Goal: Register for event/course

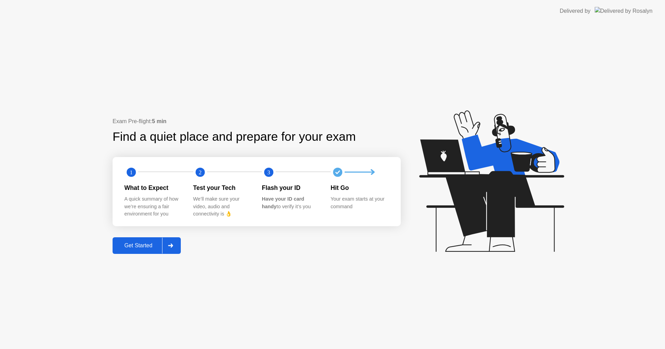
click at [143, 250] on button "Get Started" at bounding box center [147, 246] width 68 height 17
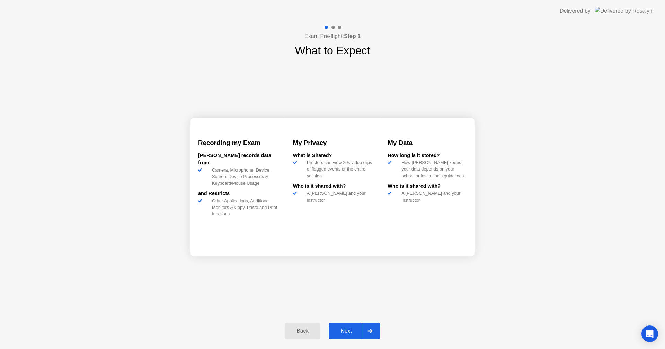
click at [367, 336] on div at bounding box center [370, 332] width 17 height 16
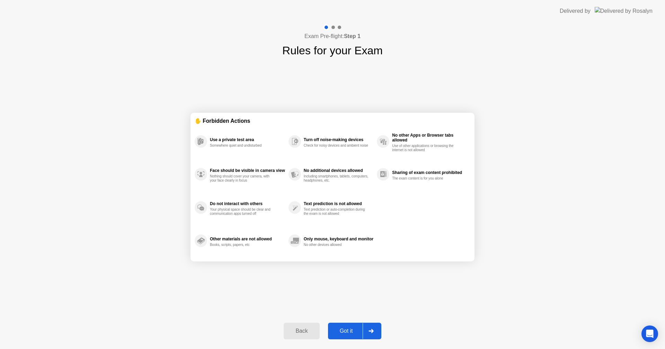
click at [371, 335] on div at bounding box center [371, 332] width 17 height 16
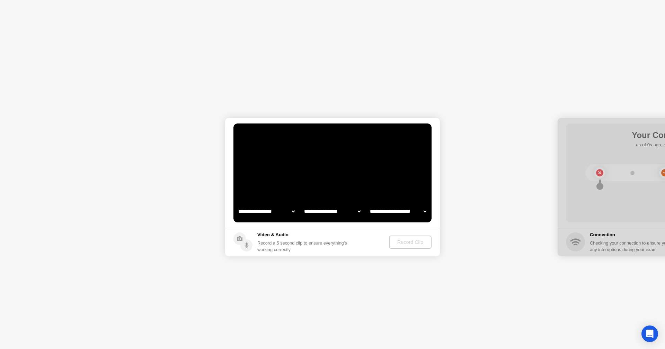
select select "**********"
select select "*******"
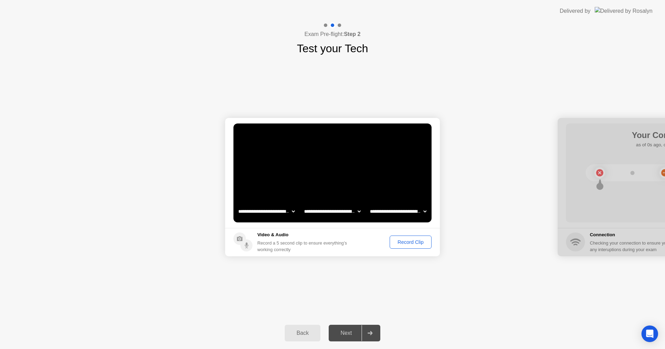
click at [408, 245] on div "Record Clip" at bounding box center [410, 243] width 37 height 6
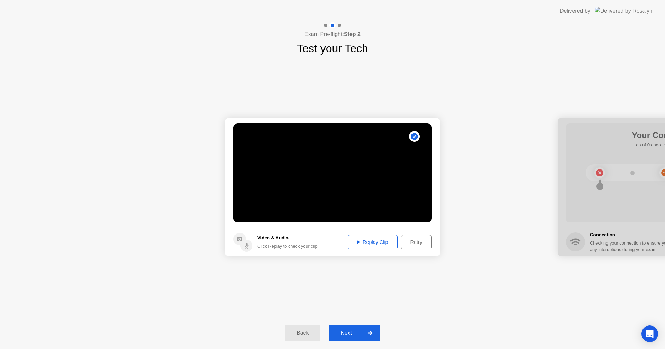
click at [354, 330] on div "Next" at bounding box center [346, 333] width 31 height 6
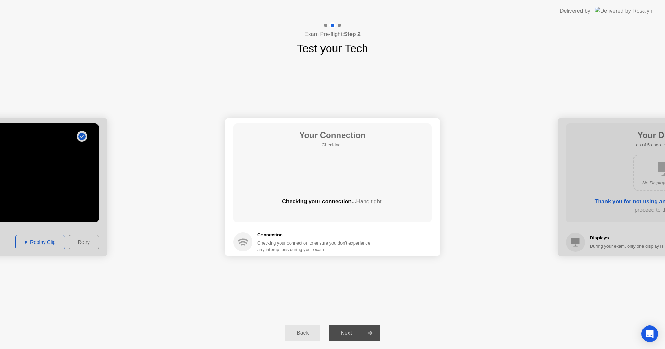
click at [354, 334] on div "Next" at bounding box center [346, 333] width 31 height 6
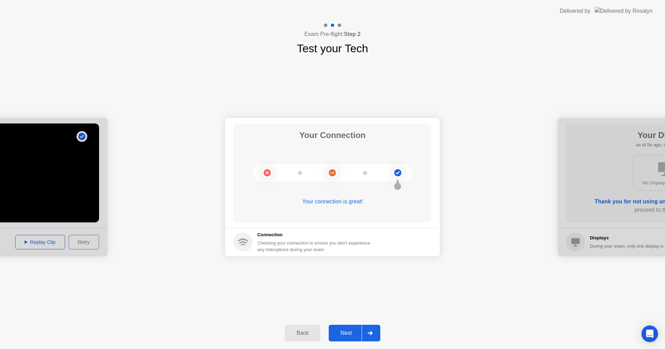
click at [368, 334] on icon at bounding box center [369, 333] width 5 height 4
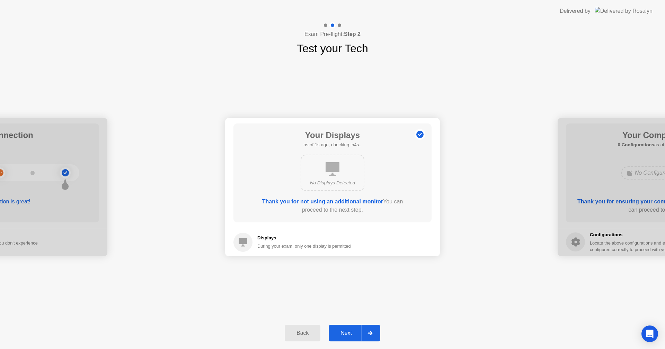
click at [361, 332] on div "Next" at bounding box center [346, 333] width 31 height 6
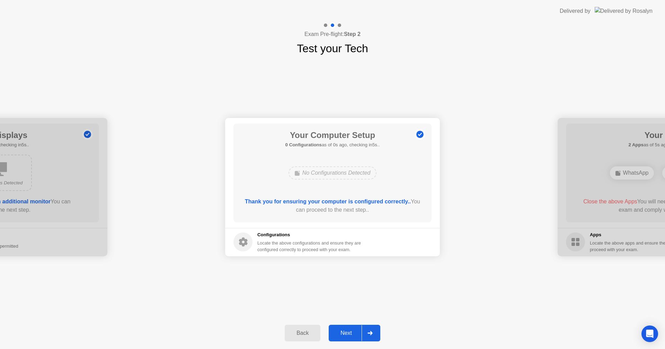
click at [359, 332] on div "Next" at bounding box center [346, 333] width 31 height 6
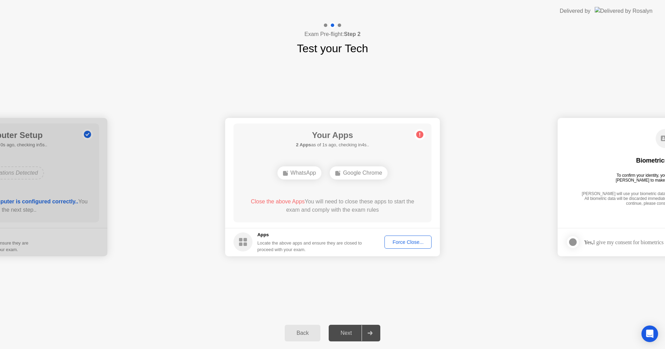
click at [407, 244] on div "Force Close..." at bounding box center [408, 243] width 42 height 6
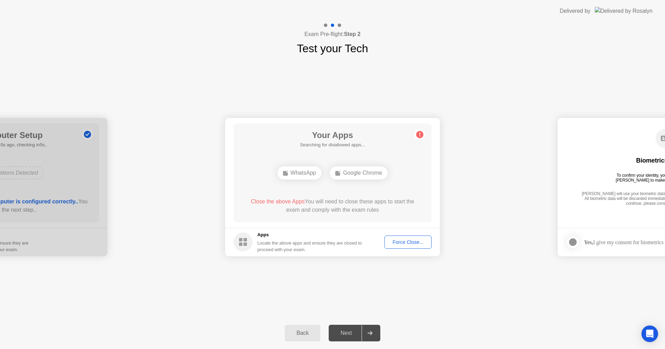
click at [400, 242] on div "Force Close..." at bounding box center [408, 243] width 42 height 6
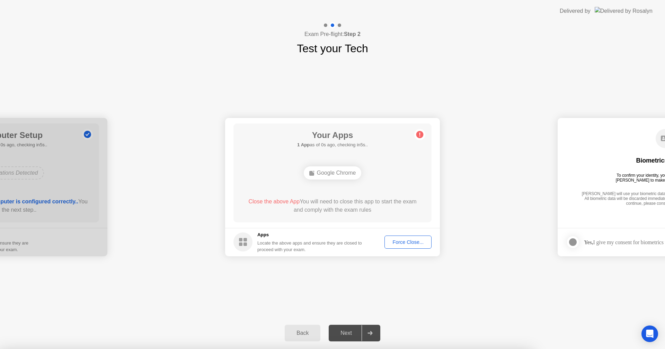
drag, startPoint x: 359, startPoint y: 286, endPoint x: 354, endPoint y: 234, distance: 52.9
click at [359, 349] on div at bounding box center [332, 349] width 665 height 0
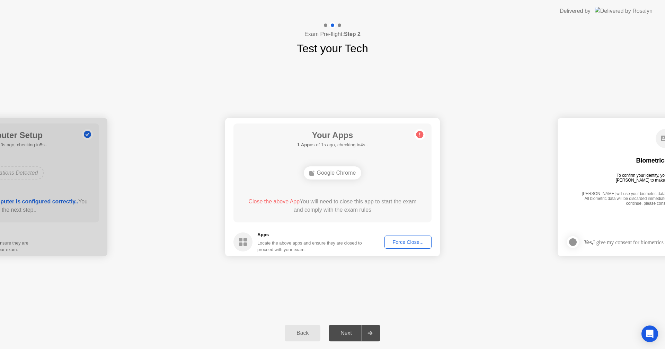
click at [348, 334] on div "Next" at bounding box center [346, 333] width 31 height 6
click at [397, 242] on div "Force Close..." at bounding box center [408, 243] width 42 height 6
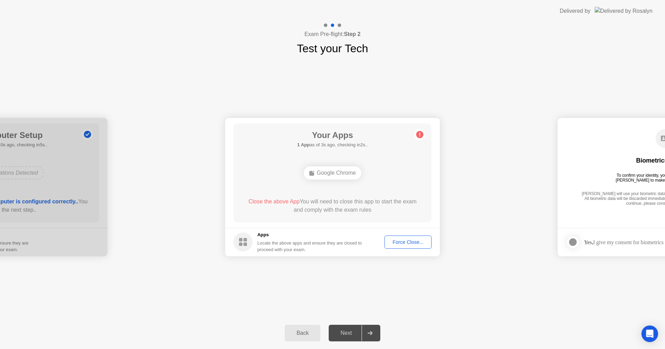
click at [351, 332] on div "Next" at bounding box center [346, 333] width 31 height 6
click at [419, 136] on circle at bounding box center [419, 134] width 7 height 7
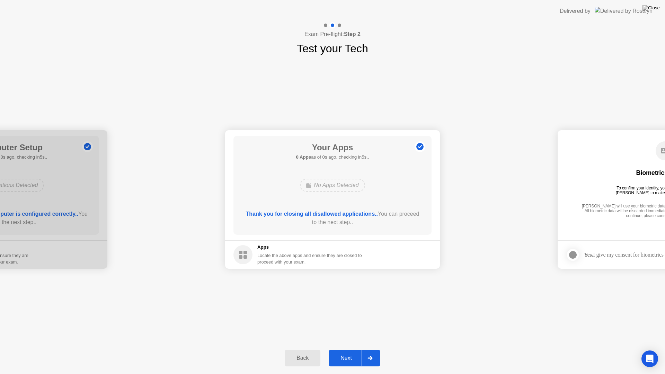
click at [350, 349] on div "Next" at bounding box center [346, 358] width 31 height 6
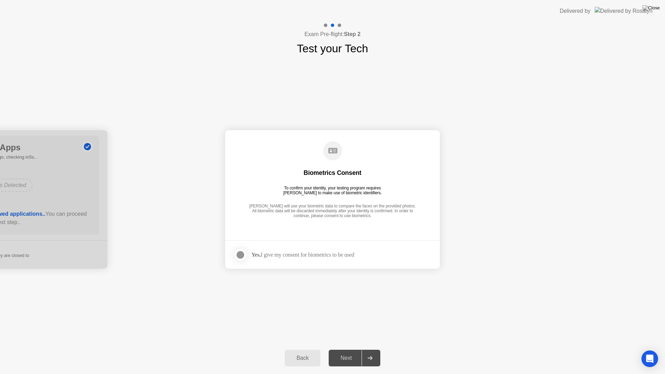
click at [243, 254] on div at bounding box center [240, 255] width 8 height 8
click at [359, 349] on div "Next" at bounding box center [346, 358] width 31 height 6
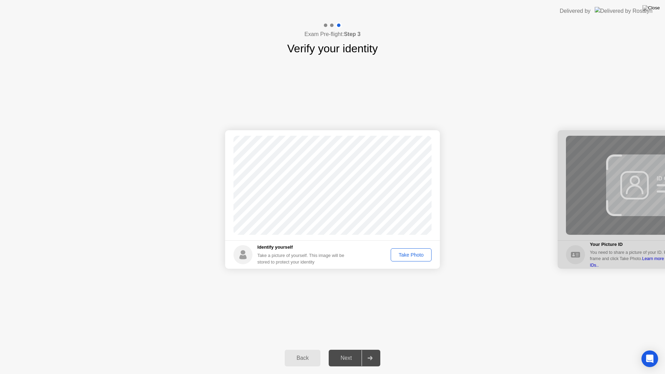
click at [415, 256] on div "Take Photo" at bounding box center [411, 255] width 36 height 6
click at [360, 349] on div "Next" at bounding box center [346, 358] width 31 height 6
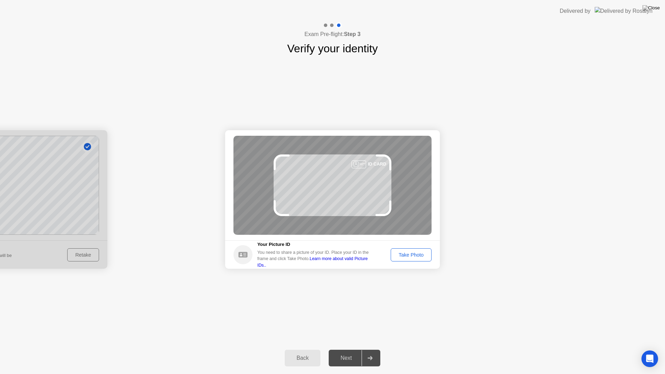
click at [415, 254] on div "Take Photo" at bounding box center [411, 255] width 36 height 6
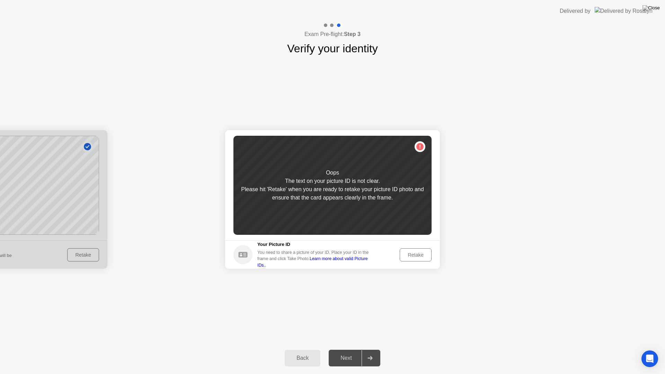
click at [420, 257] on div "Retake" at bounding box center [415, 255] width 27 height 6
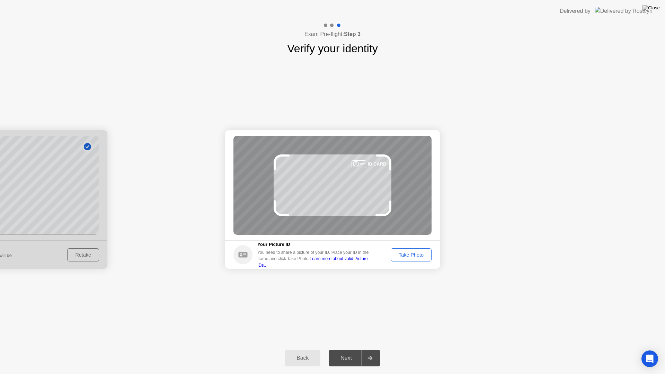
click at [420, 257] on div "Take Photo" at bounding box center [411, 255] width 36 height 6
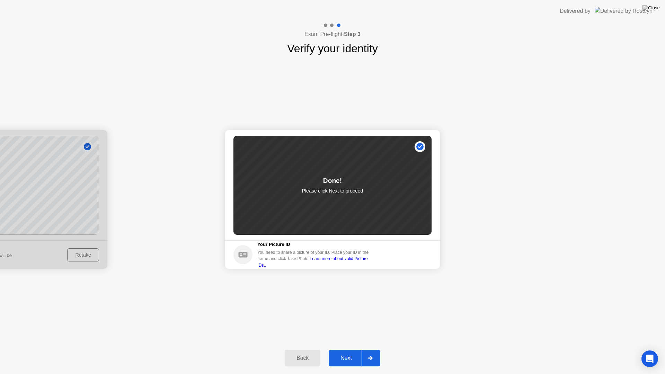
click at [362, 349] on div at bounding box center [370, 358] width 17 height 16
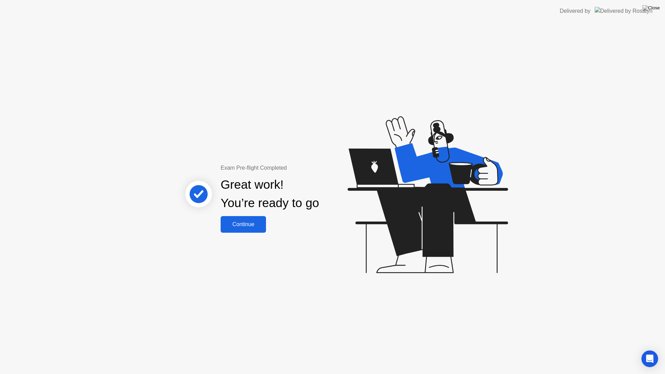
click at [255, 224] on div "Continue" at bounding box center [243, 224] width 41 height 6
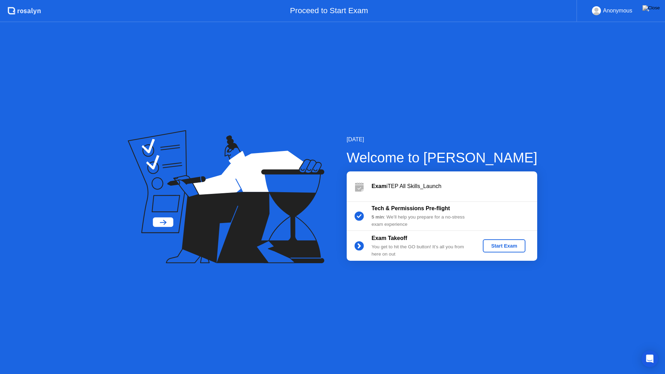
click at [489, 245] on div "Start Exam" at bounding box center [504, 246] width 37 height 6
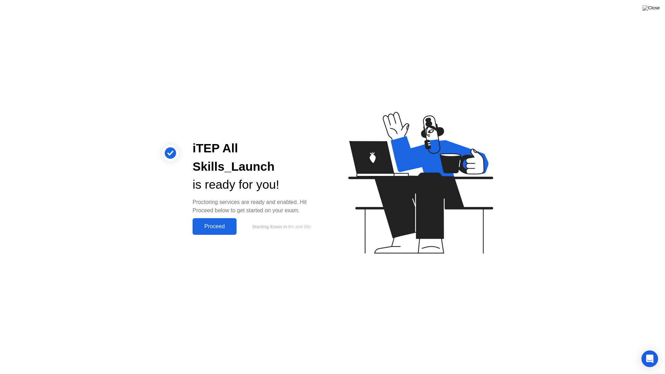
click at [222, 223] on div "Proceed" at bounding box center [215, 226] width 40 height 6
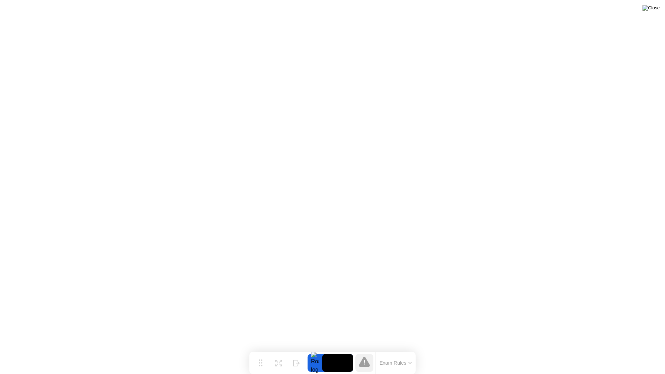
click at [657, 10] on img at bounding box center [651, 8] width 17 height 6
